Goal: Transaction & Acquisition: Obtain resource

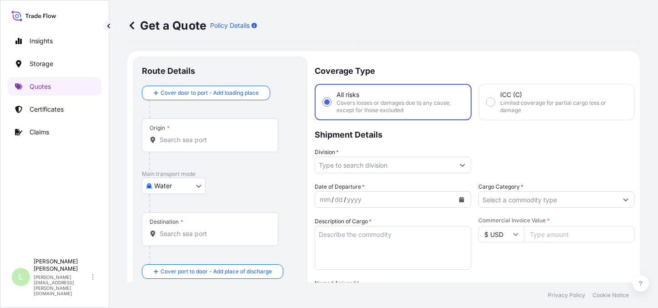
select select "Water"
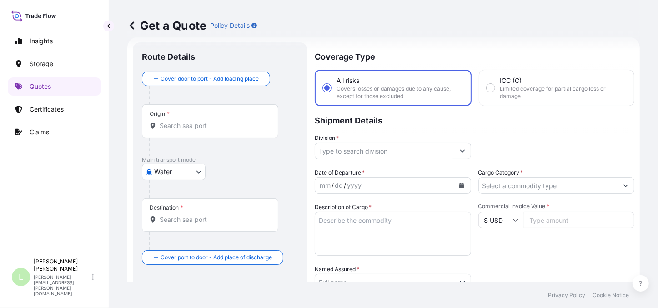
click at [192, 122] on input "Origin *" at bounding box center [213, 125] width 107 height 9
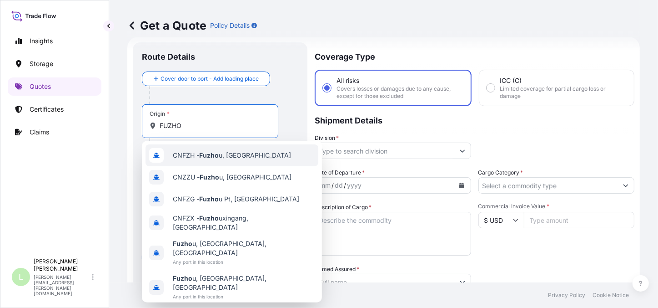
click at [213, 148] on div "CNFZH - Fuzho u, [GEOGRAPHIC_DATA]" at bounding box center [232, 155] width 173 height 22
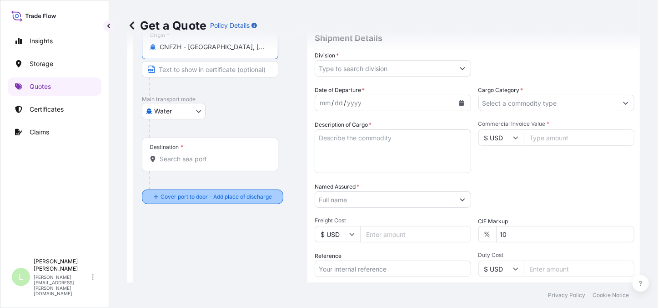
scroll to position [97, 0]
type input "CNFZH - [GEOGRAPHIC_DATA], [GEOGRAPHIC_DATA]"
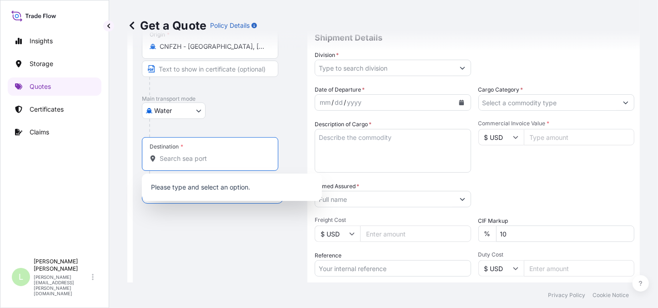
click at [194, 157] on input "Destination *" at bounding box center [213, 158] width 107 height 9
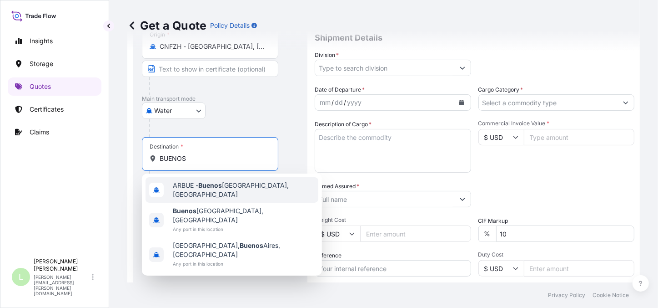
click at [197, 189] on span "ARBUE - [GEOGRAPHIC_DATA], [GEOGRAPHIC_DATA]" at bounding box center [244, 190] width 142 height 18
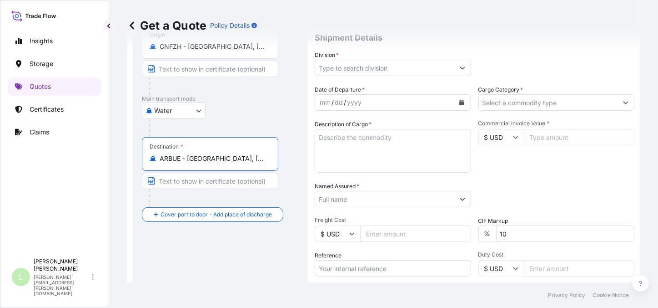
type input "ARBUE - [GEOGRAPHIC_DATA], [GEOGRAPHIC_DATA]"
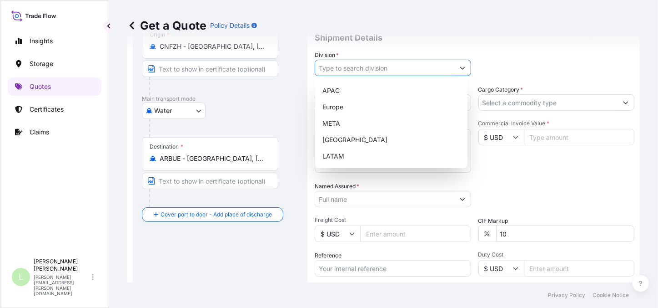
click at [393, 61] on input "Division *" at bounding box center [384, 68] width 139 height 16
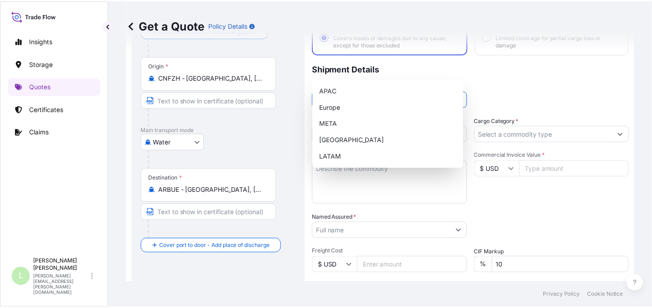
scroll to position [0, 0]
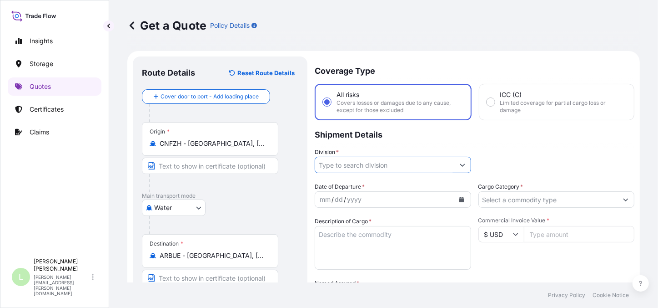
click at [350, 164] on input "Division *" at bounding box center [384, 165] width 139 height 16
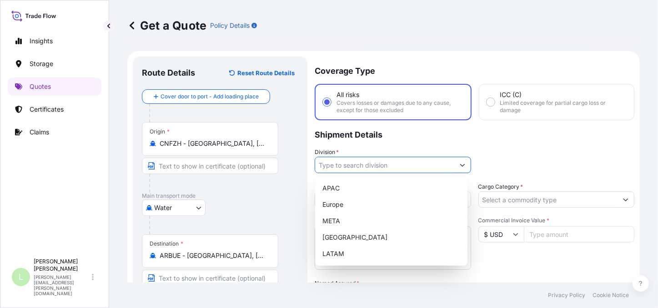
click at [460, 167] on icon "Show suggestions" at bounding box center [462, 164] width 5 height 5
click at [361, 254] on div "LATAM" at bounding box center [391, 253] width 145 height 16
type input "LATAM"
drag, startPoint x: 549, startPoint y: 147, endPoint x: 543, endPoint y: 152, distance: 6.8
click at [547, 147] on div "Division * LATAM" at bounding box center [475, 159] width 320 height 25
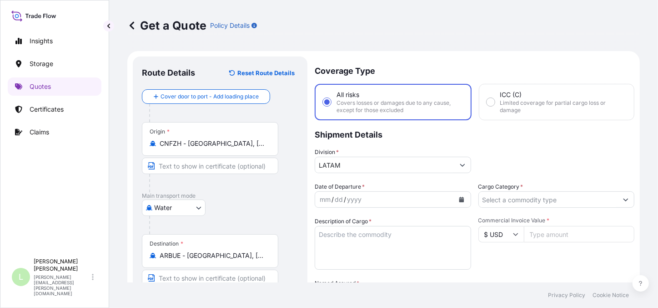
click at [338, 195] on div "dd" at bounding box center [339, 199] width 10 height 11
click at [359, 192] on div "mm / dd / yyyy" at bounding box center [384, 199] width 139 height 16
click at [455, 193] on button "Calendar" at bounding box center [462, 199] width 15 height 15
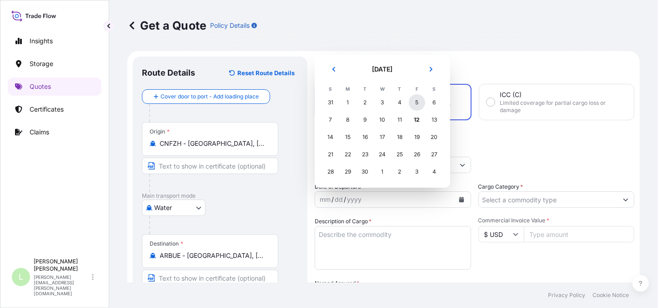
click at [417, 102] on div "5" at bounding box center [417, 102] width 16 height 16
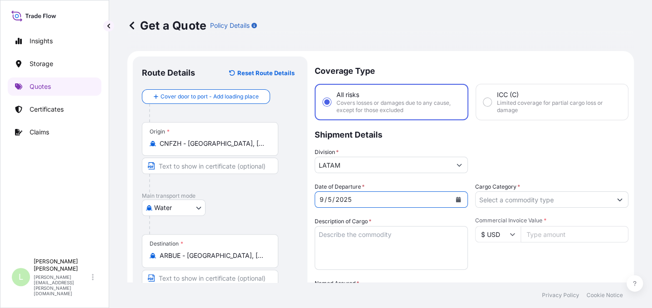
click at [513, 193] on input "Cargo Category *" at bounding box center [544, 199] width 136 height 16
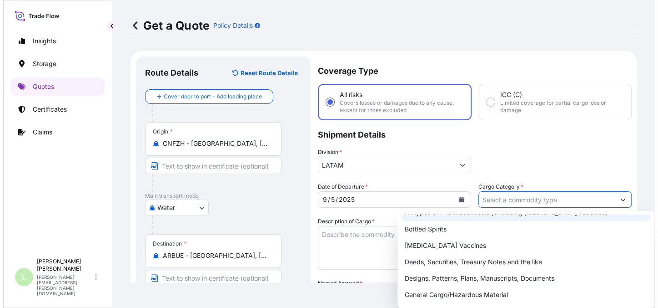
scroll to position [41, 0]
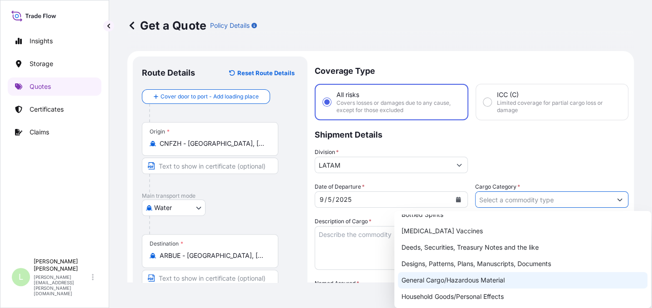
click at [481, 282] on div "General Cargo/Hazardous Material" at bounding box center [523, 280] width 250 height 16
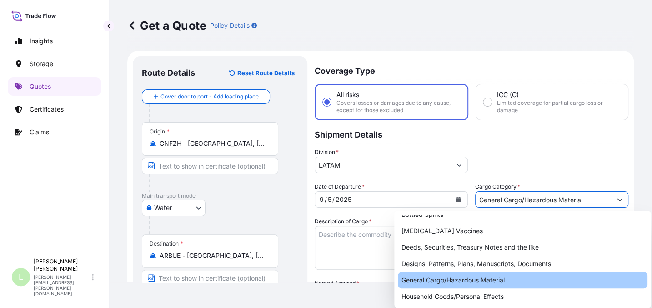
type input "General Cargo/Hazardous Material"
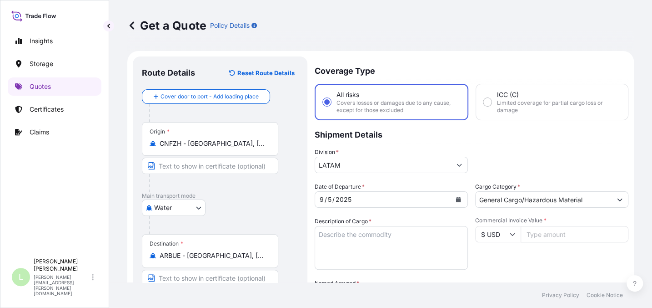
click at [352, 232] on textarea "Description of Cargo *" at bounding box center [391, 248] width 153 height 44
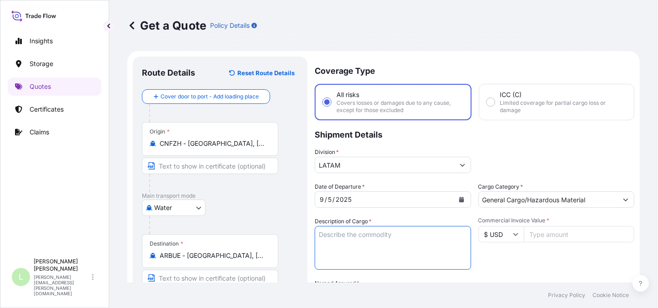
paste textarea "TENT"
type textarea "TENT"
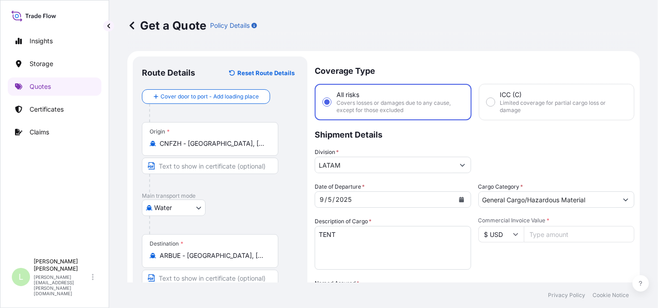
click at [546, 228] on input "Commercial Invoice Value *" at bounding box center [579, 234] width 111 height 16
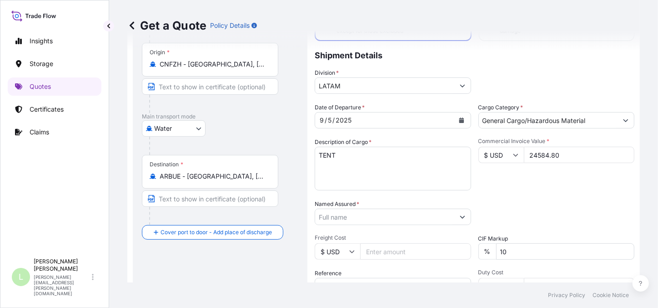
scroll to position [82, 0]
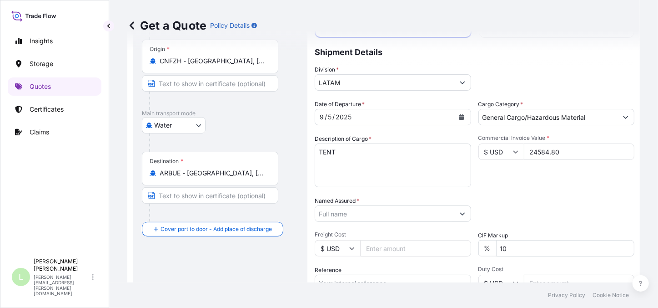
type input "24584.80"
click at [374, 217] on input "Named Assured *" at bounding box center [383, 213] width 136 height 16
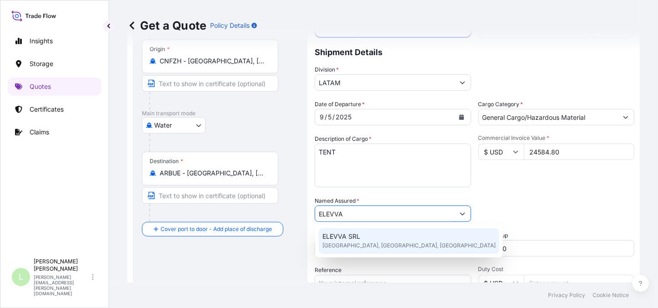
click at [364, 244] on span "[GEOGRAPHIC_DATA], [GEOGRAPHIC_DATA], [GEOGRAPHIC_DATA]" at bounding box center [409, 245] width 173 height 9
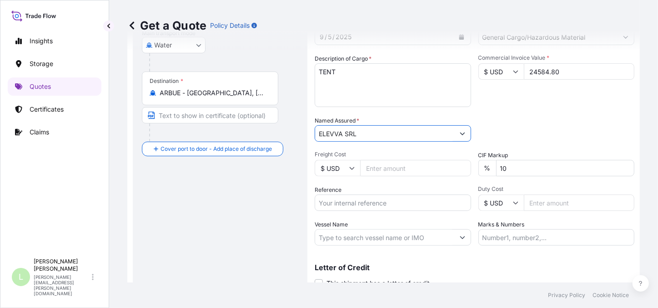
scroll to position [165, 0]
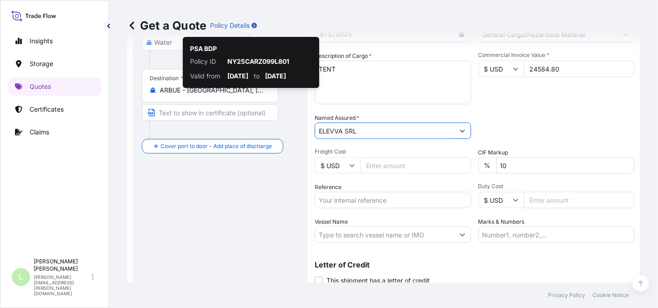
type input "ELEVVA SRL"
click at [367, 194] on input "Reference" at bounding box center [393, 200] width 157 height 16
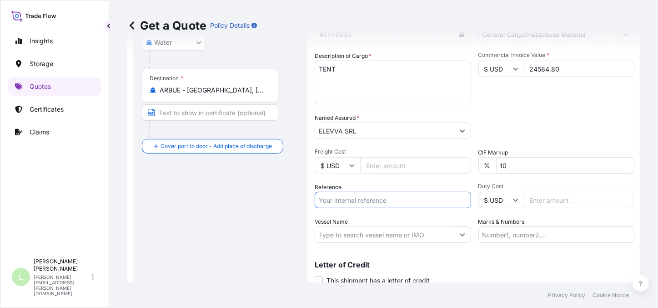
paste input "TENT"
type input "TENT"
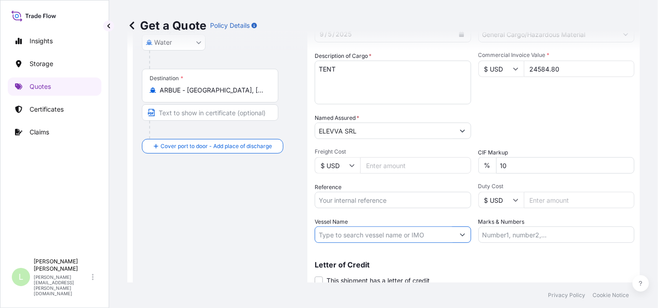
click at [332, 233] on input "Vessel Name" at bounding box center [384, 234] width 139 height 16
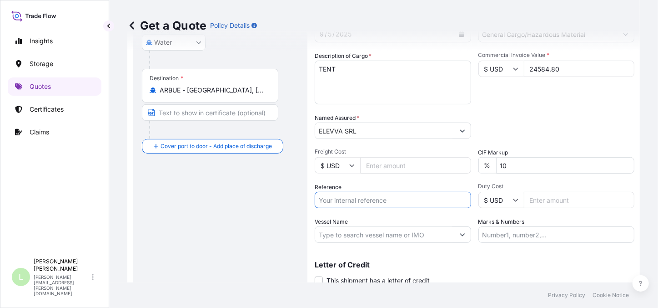
click at [346, 201] on input "Reference" at bounding box center [393, 200] width 157 height 16
paste input "AR1011007311"
type input "AR1011007311"
click at [439, 233] on input "Vessel Name" at bounding box center [384, 234] width 139 height 16
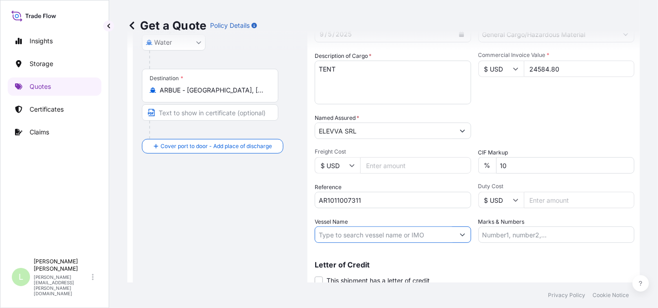
paste input "MSC LARA"
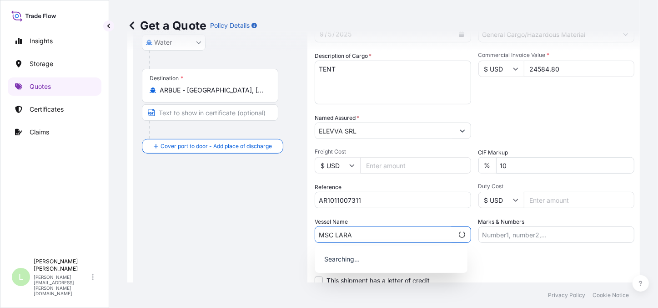
type input "MSC LARA"
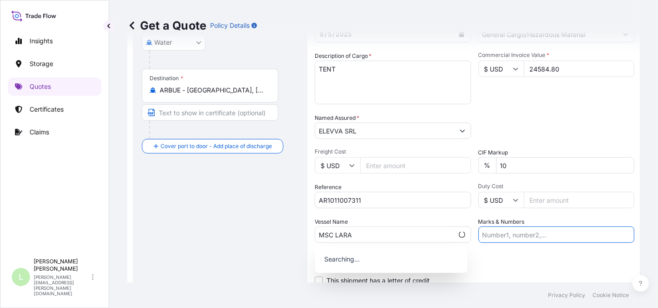
drag, startPoint x: 506, startPoint y: 227, endPoint x: 509, endPoint y: 232, distance: 5.6
click at [506, 227] on input "Marks & Numbers" at bounding box center [557, 234] width 157 height 16
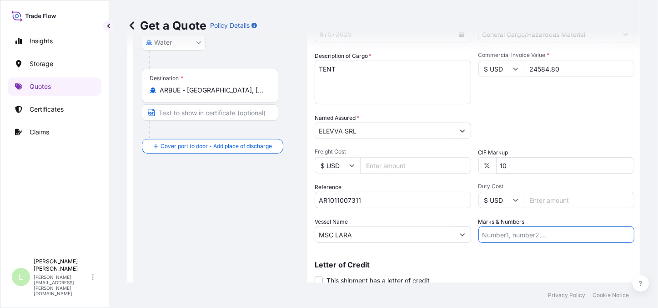
type input "This clause, commonly required by land carrier, implies that in case of loss, t…"
type input "3000"
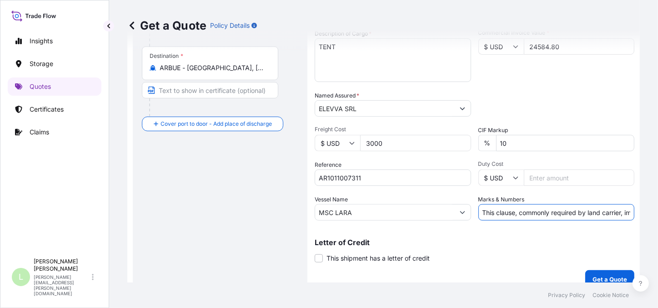
scroll to position [198, 0]
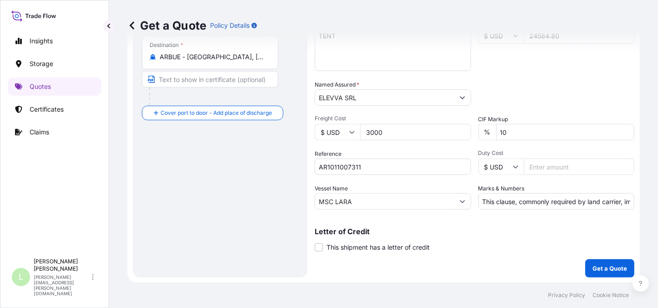
click at [412, 132] on input "3000" at bounding box center [415, 132] width 111 height 16
click at [601, 264] on p "Get a Quote" at bounding box center [610, 267] width 35 height 9
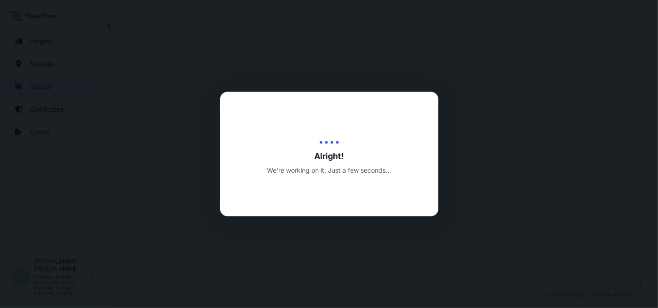
select select "Water"
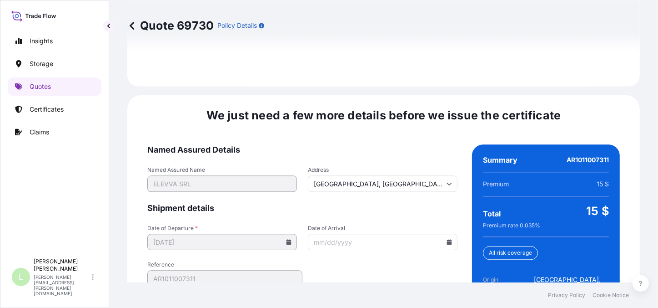
scroll to position [1409, 0]
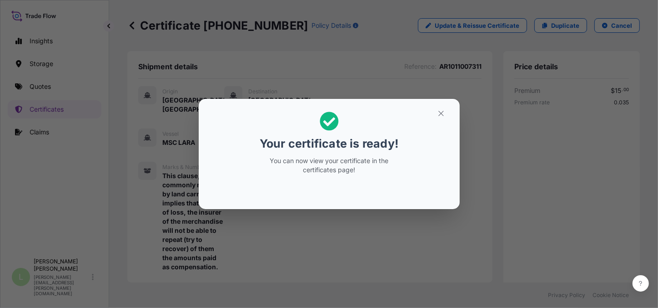
drag, startPoint x: 376, startPoint y: 166, endPoint x: 369, endPoint y: 159, distance: 9.7
click at [376, 166] on p "You can now view your certificate in the certificates page!" at bounding box center [329, 165] width 140 height 18
click at [444, 115] on icon "button" at bounding box center [441, 113] width 8 height 8
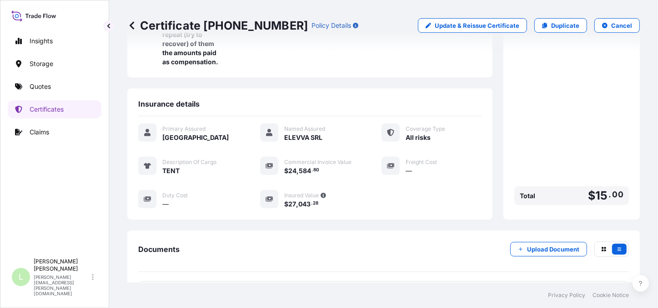
scroll to position [303, 0]
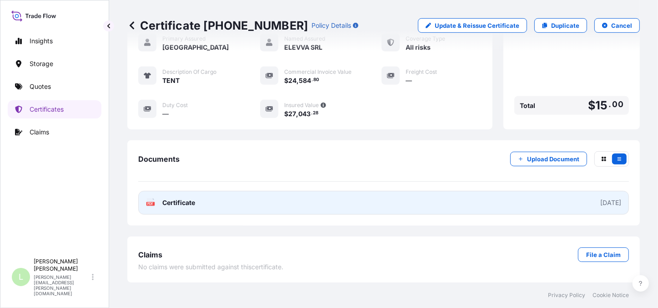
click at [154, 199] on icon "PDF" at bounding box center [150, 202] width 9 height 9
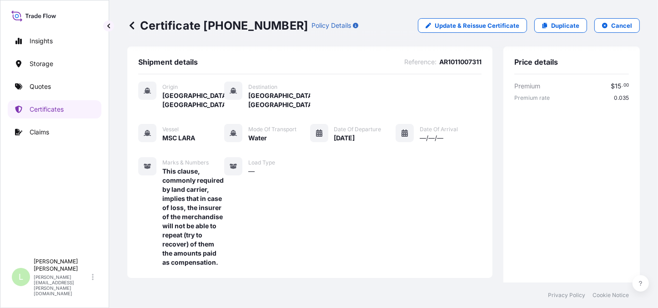
scroll to position [0, 0]
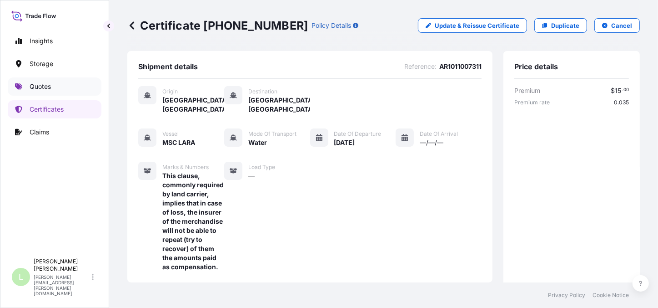
click at [45, 86] on p "Quotes" at bounding box center [40, 86] width 21 height 9
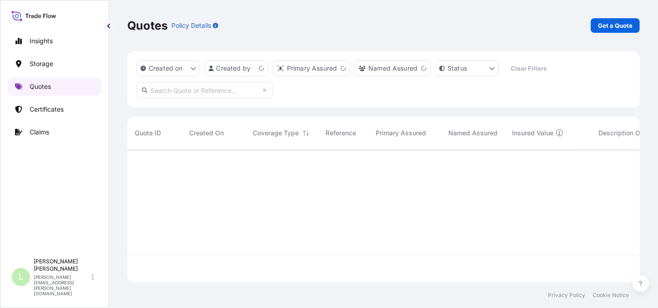
scroll to position [132, 506]
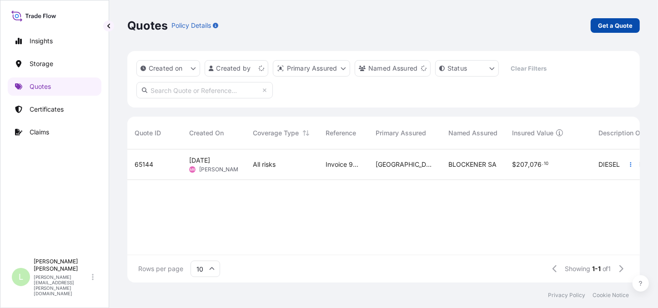
click at [615, 25] on p "Get a Quote" at bounding box center [615, 25] width 35 height 9
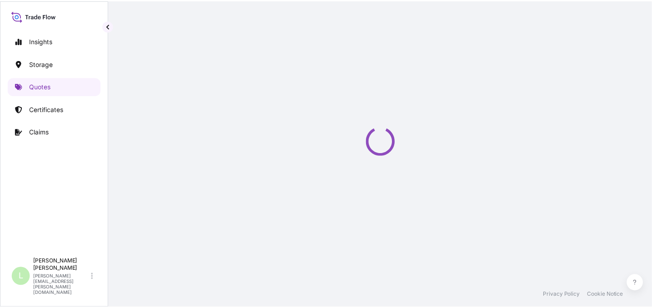
scroll to position [14, 0]
select select "Water"
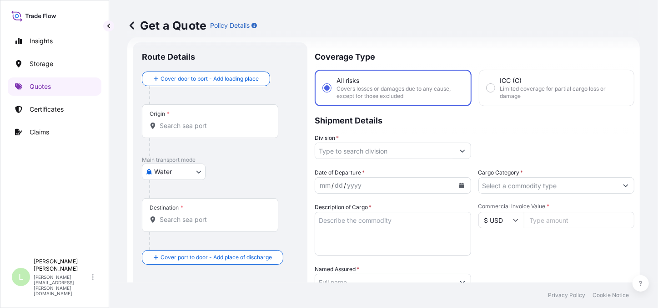
click at [181, 134] on div "Origin *" at bounding box center [210, 121] width 136 height 34
click at [181, 130] on input "Origin *" at bounding box center [213, 125] width 107 height 9
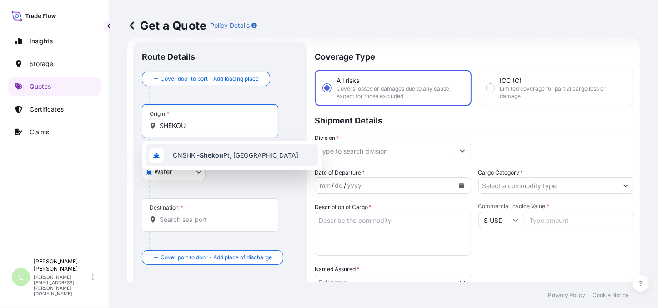
click at [200, 151] on span "CNSHK - Shekou Pt, [GEOGRAPHIC_DATA]" at bounding box center [236, 155] width 126 height 9
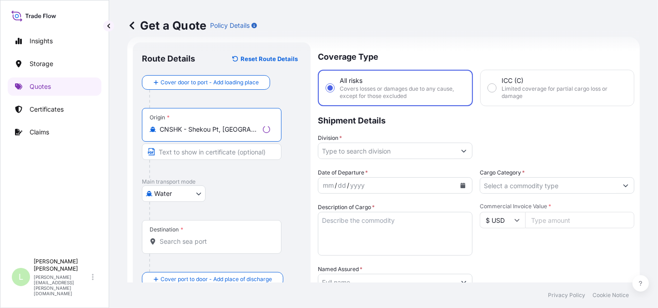
type input "CNSHK - Shekou Pt, [GEOGRAPHIC_DATA]"
click at [183, 239] on input "Destination *" at bounding box center [215, 241] width 111 height 9
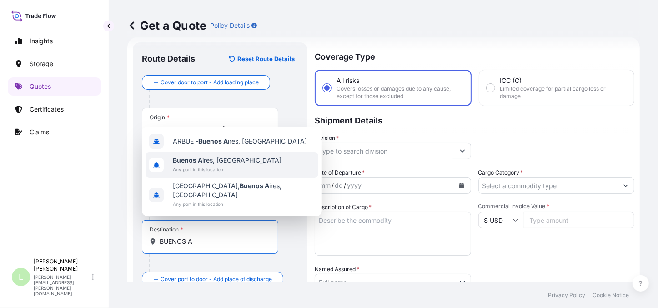
click at [197, 159] on b "Buenos A" at bounding box center [188, 160] width 30 height 8
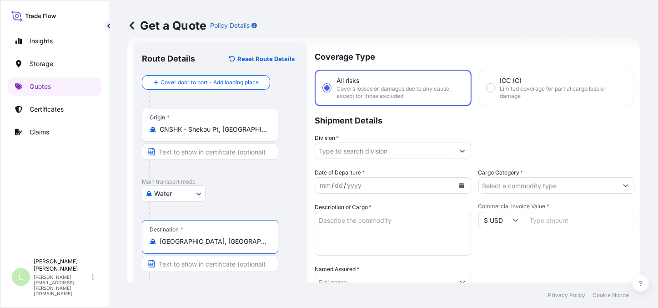
type input "[GEOGRAPHIC_DATA], [GEOGRAPHIC_DATA]"
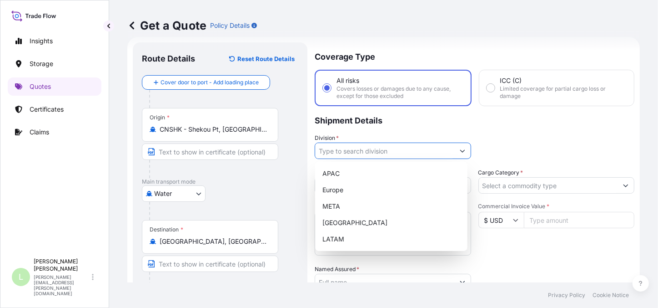
click at [339, 149] on input "Division *" at bounding box center [384, 150] width 139 height 16
click at [350, 241] on div "LATAM" at bounding box center [391, 239] width 145 height 16
type input "LATAM"
click at [352, 239] on div "APAC [GEOGRAPHIC_DATA] META [GEOGRAPHIC_DATA] LATAM" at bounding box center [391, 206] width 145 height 82
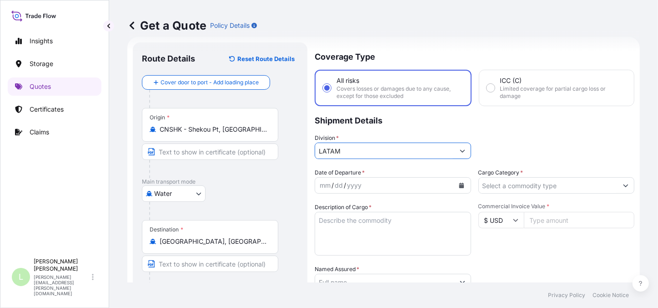
click at [340, 187] on div "dd" at bounding box center [339, 185] width 10 height 11
click at [463, 187] on button "Calendar" at bounding box center [462, 185] width 15 height 15
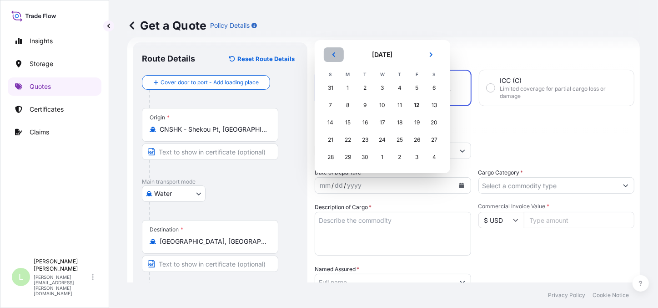
click at [336, 53] on icon "Previous" at bounding box center [333, 54] width 5 height 5
click at [418, 121] on div "22" at bounding box center [417, 122] width 16 height 16
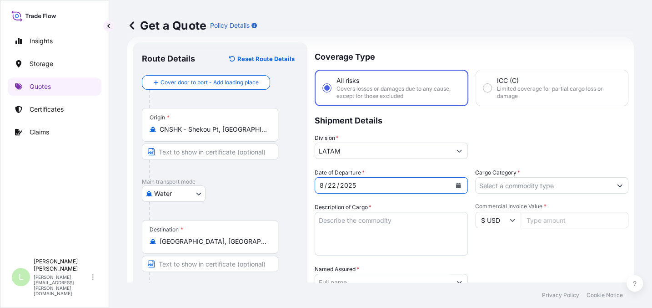
click at [499, 185] on input "Cargo Category *" at bounding box center [544, 185] width 136 height 16
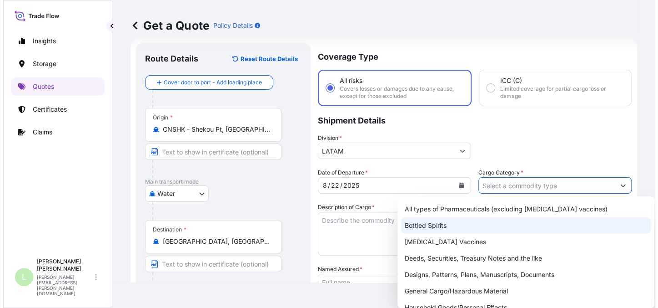
scroll to position [41, 0]
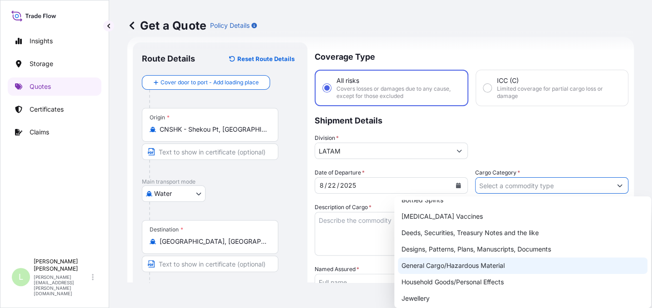
click at [483, 261] on div "General Cargo/Hazardous Material" at bounding box center [523, 265] width 250 height 16
type input "General Cargo/Hazardous Material"
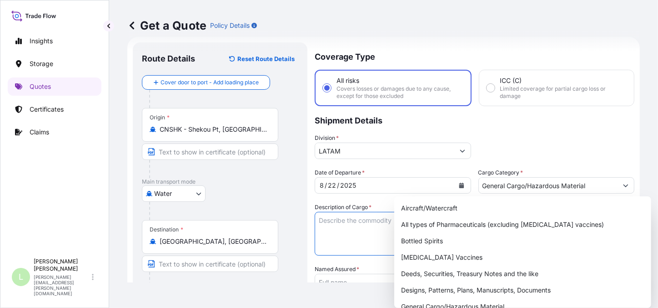
click at [341, 225] on textarea "Description of Cargo *" at bounding box center [393, 234] width 157 height 44
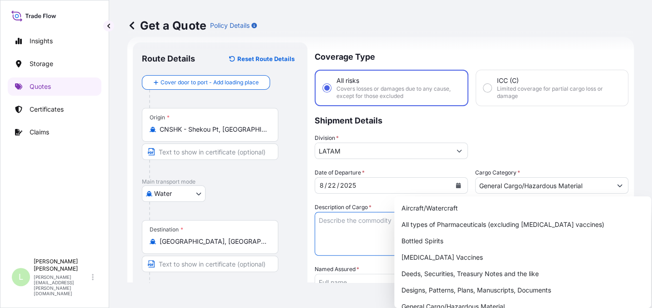
paste textarea "sofa"
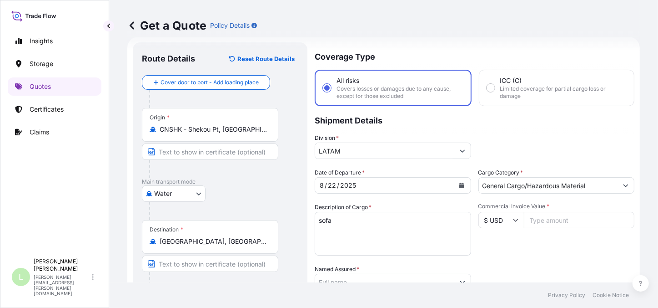
click at [326, 228] on textarea "sofa" at bounding box center [393, 234] width 157 height 44
paste textarea "sofa bed"
type textarea "sofa sofa bed"
click at [560, 218] on input "Commercial Invoice Value *" at bounding box center [579, 220] width 111 height 16
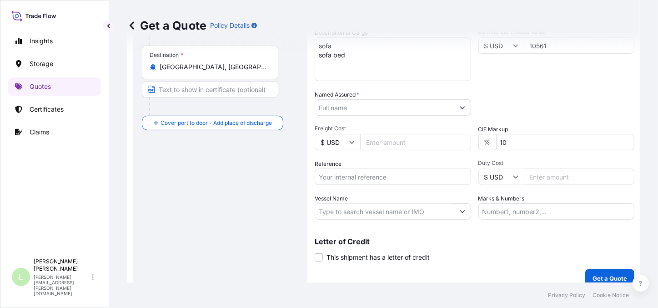
scroll to position [198, 0]
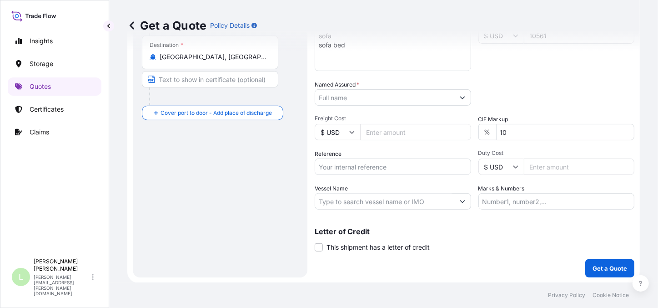
type input "10561"
click at [364, 167] on input "Reference" at bounding box center [393, 166] width 157 height 16
paste input "AR1011007076"
type input "AR1011007076"
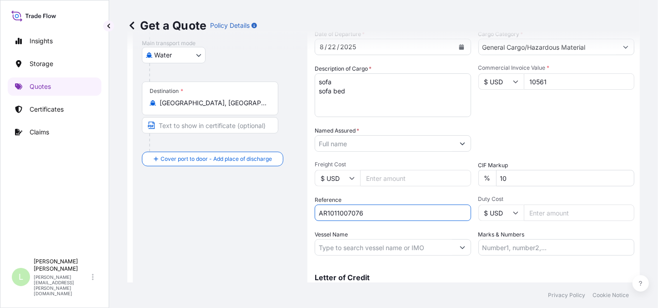
scroll to position [74, 0]
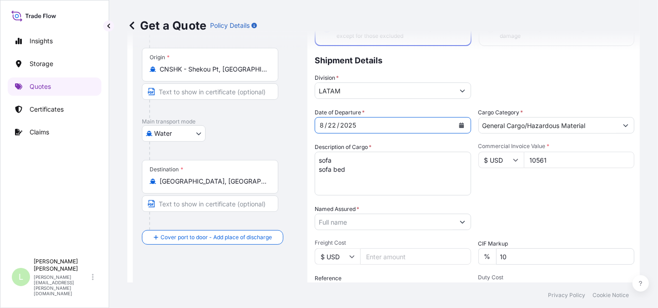
click at [328, 122] on div "22" at bounding box center [332, 125] width 10 height 11
click at [334, 122] on div "22" at bounding box center [332, 125] width 10 height 11
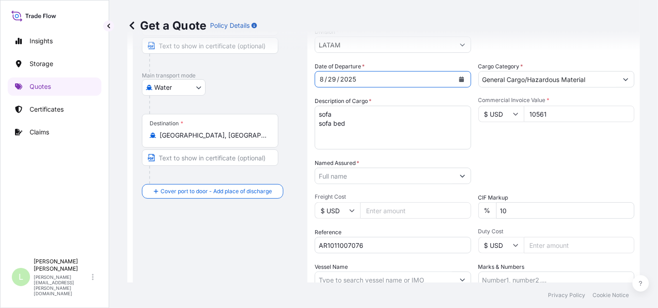
scroll to position [157, 0]
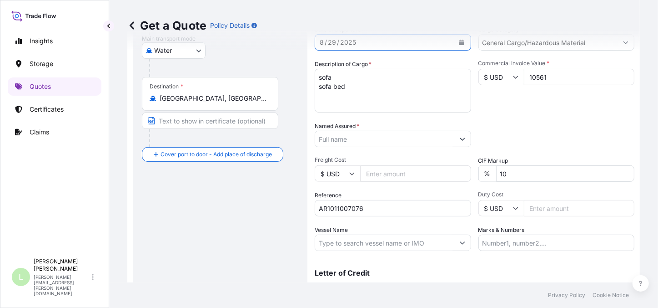
click at [405, 244] on input "Vessel Name" at bounding box center [384, 242] width 139 height 16
paste input "MSC [PERSON_NAME]"
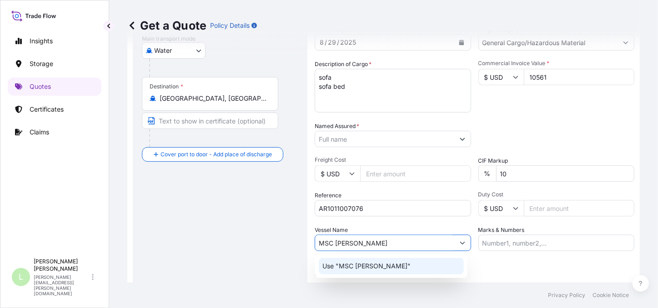
click at [374, 262] on p "Use "MSC [PERSON_NAME]"" at bounding box center [367, 265] width 88 height 9
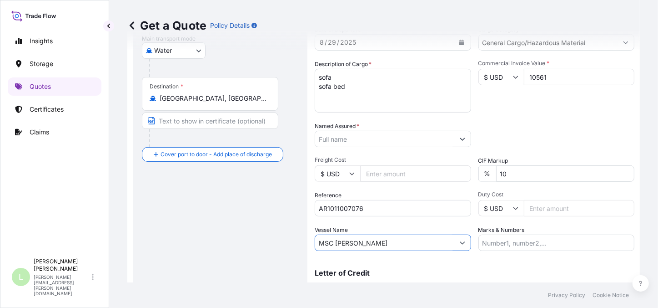
type input "MSC [PERSON_NAME]"
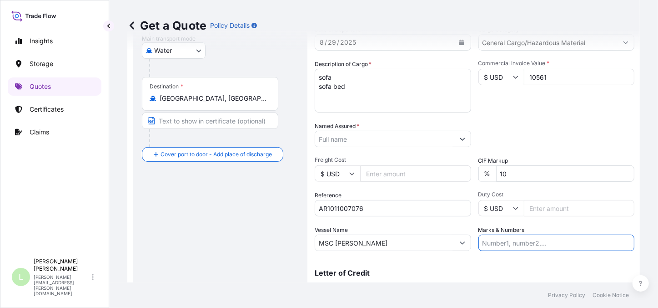
click at [521, 237] on input "Marks & Numbers" at bounding box center [557, 242] width 157 height 16
type input "This clause, commonly required by land carrier, implies that in case of loss, t…"
click at [360, 141] on input "Named Assured *" at bounding box center [383, 139] width 136 height 16
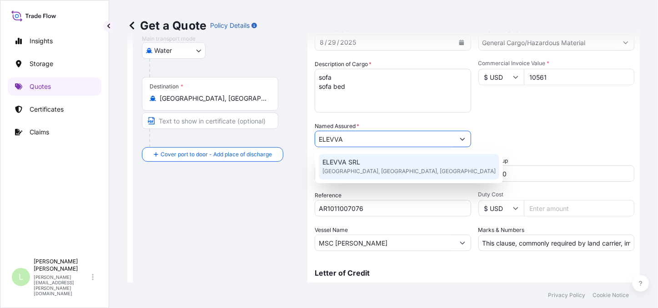
click at [373, 167] on span "[GEOGRAPHIC_DATA], [GEOGRAPHIC_DATA], [GEOGRAPHIC_DATA]" at bounding box center [409, 171] width 173 height 9
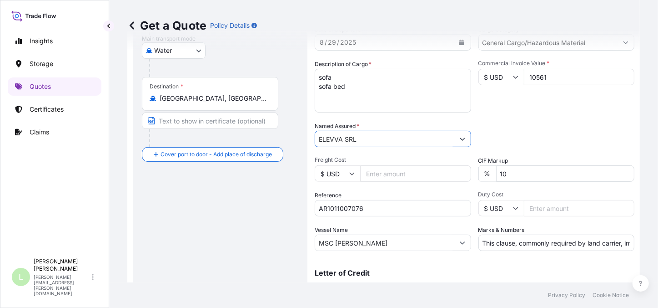
scroll to position [198, 0]
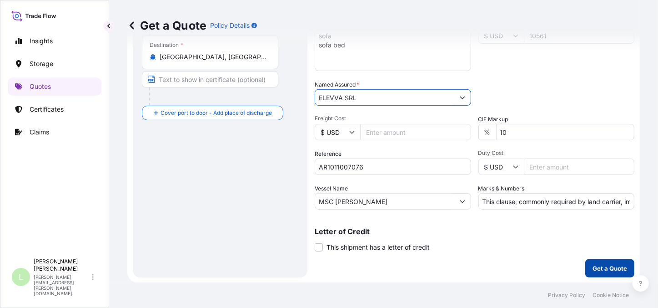
type input "ELEVVA SRL"
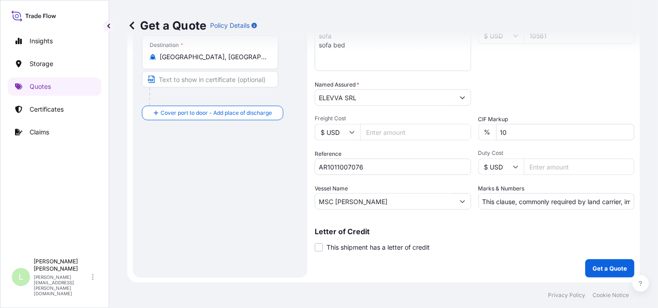
click at [587, 107] on div "Coverage Type All risks Covers losses or damages due to any cause, except for t…" at bounding box center [475, 67] width 320 height 419
click at [593, 265] on p "Get a Quote" at bounding box center [610, 267] width 35 height 9
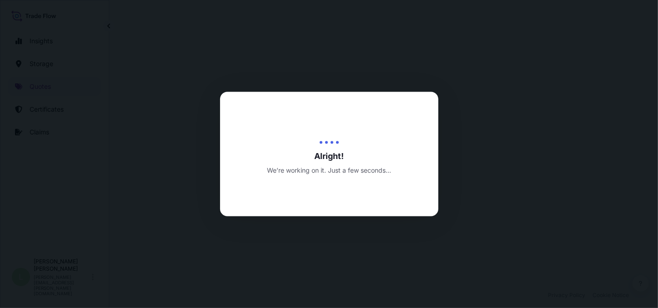
select select "Water"
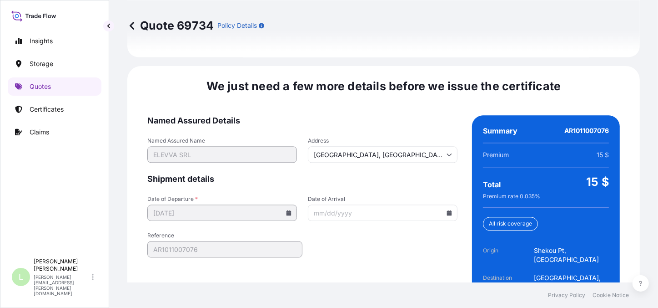
scroll to position [1409, 0]
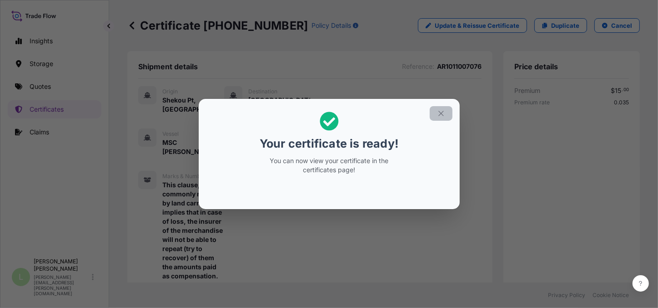
click at [442, 107] on button "button" at bounding box center [441, 113] width 23 height 15
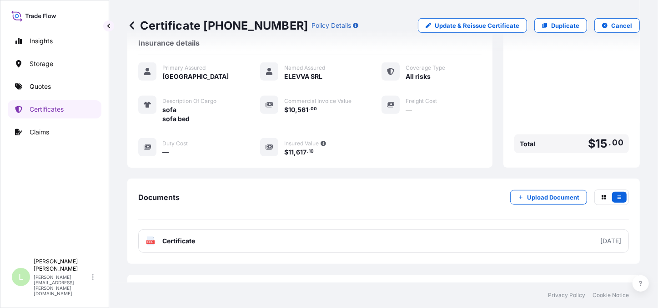
scroll to position [289, 0]
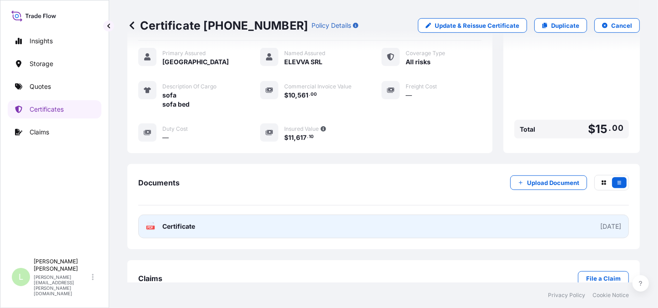
click at [148, 218] on link "PDF Certificate [DATE]" at bounding box center [383, 226] width 491 height 24
